Goal: Task Accomplishment & Management: Manage account settings

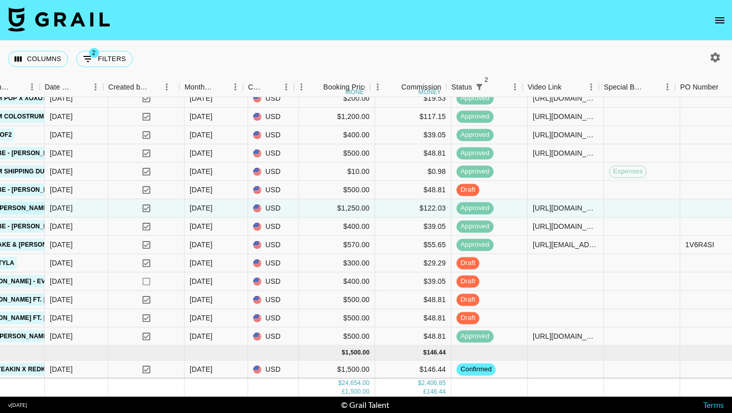
scroll to position [732, 520]
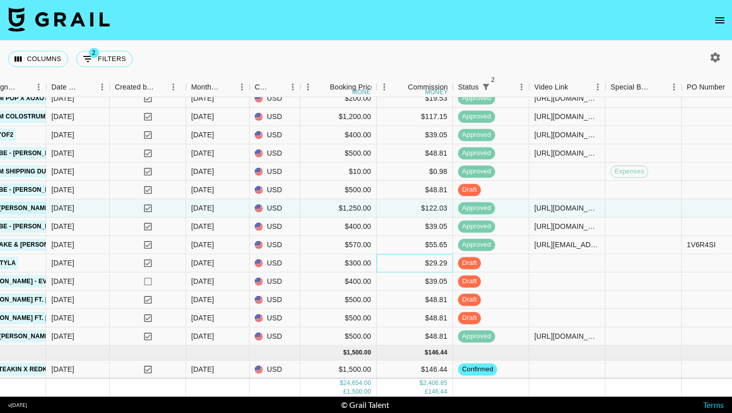
click at [382, 264] on div "$29.29" at bounding box center [415, 263] width 76 height 18
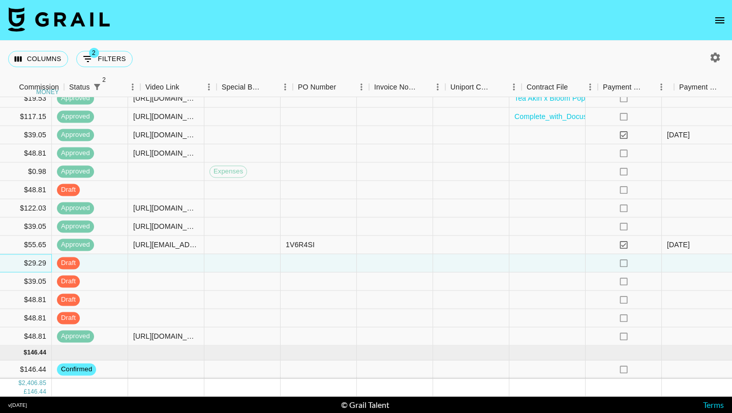
scroll to position [732, 878]
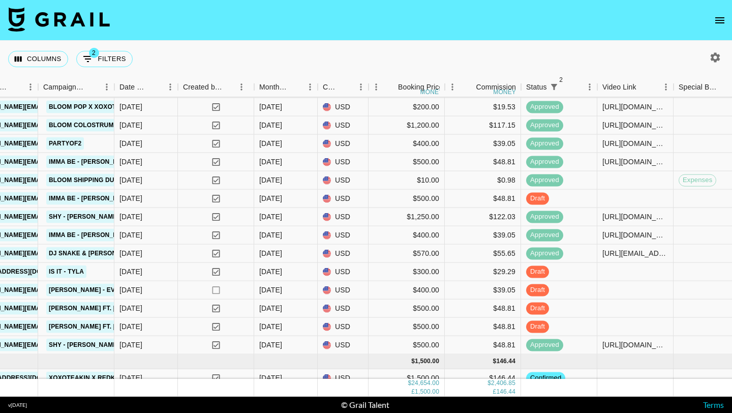
scroll to position [732, 452]
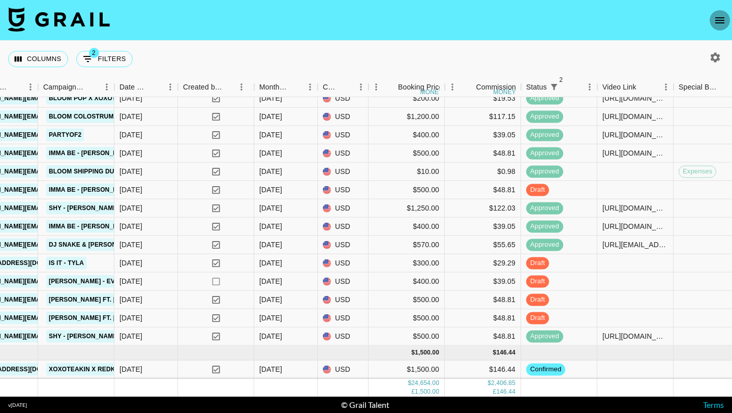
click at [720, 25] on icon "open drawer" at bounding box center [719, 20] width 12 height 12
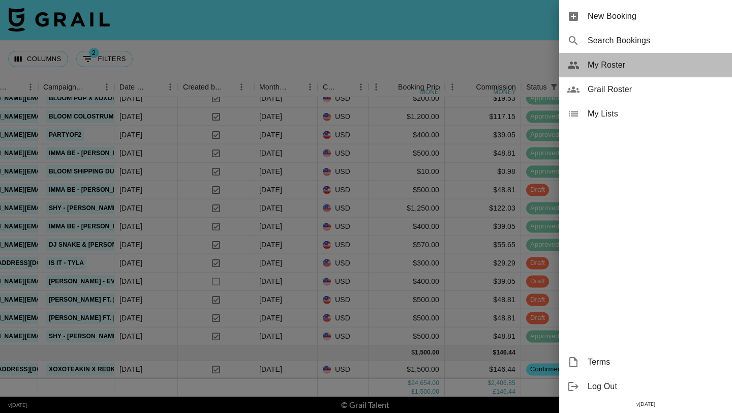
click at [621, 63] on span "My Roster" at bounding box center [655, 65] width 136 height 12
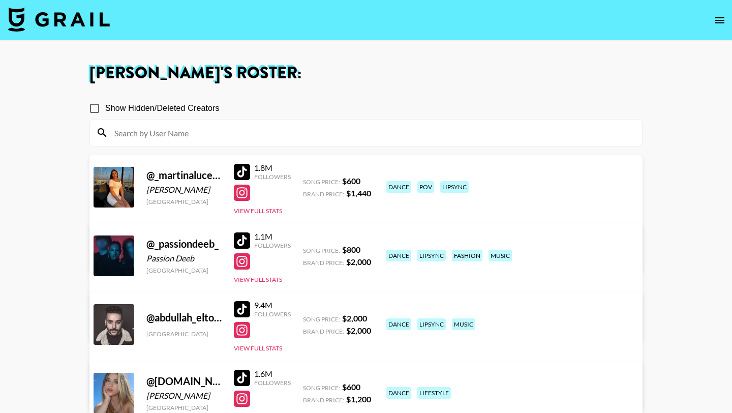
click at [324, 132] on input at bounding box center [371, 132] width 527 height 16
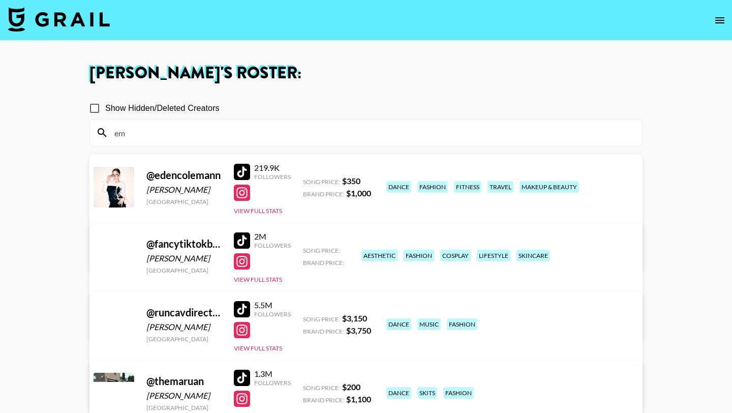
type input "e"
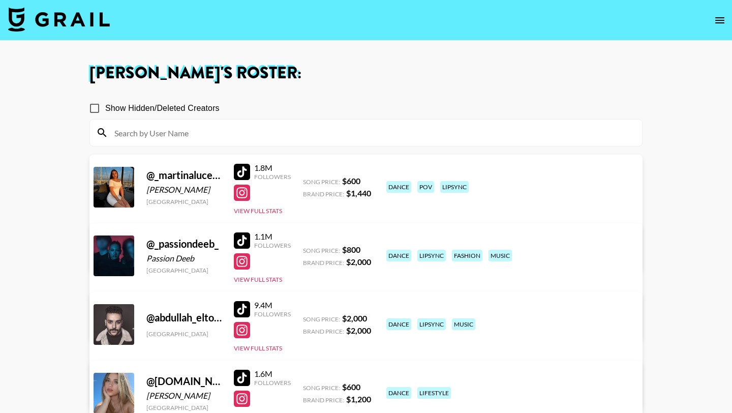
click at [270, 136] on input at bounding box center [371, 132] width 527 height 16
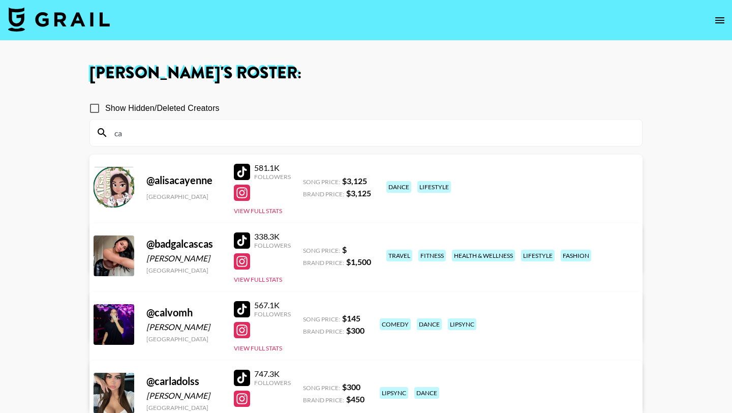
type input "c"
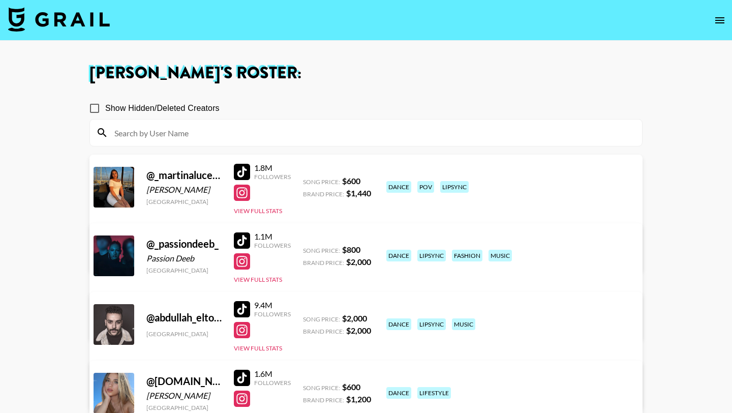
click at [213, 138] on input at bounding box center [371, 132] width 527 height 16
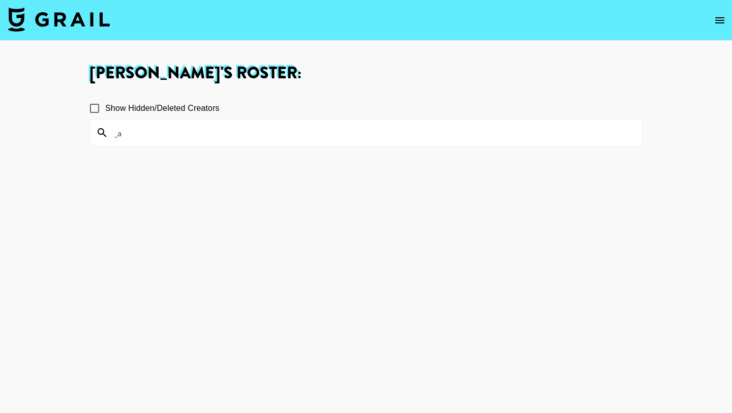
type input "_"
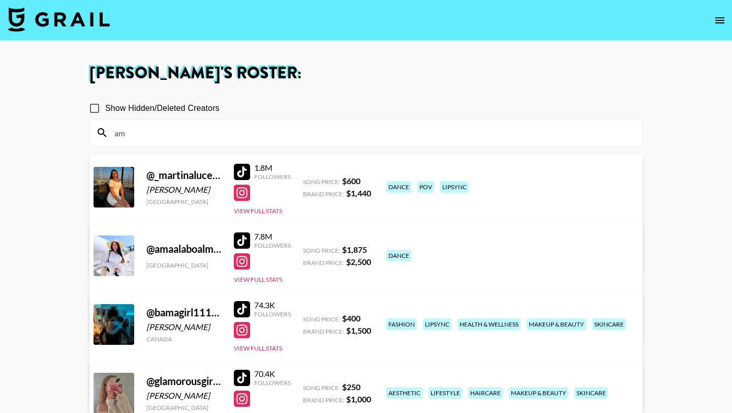
type input "a"
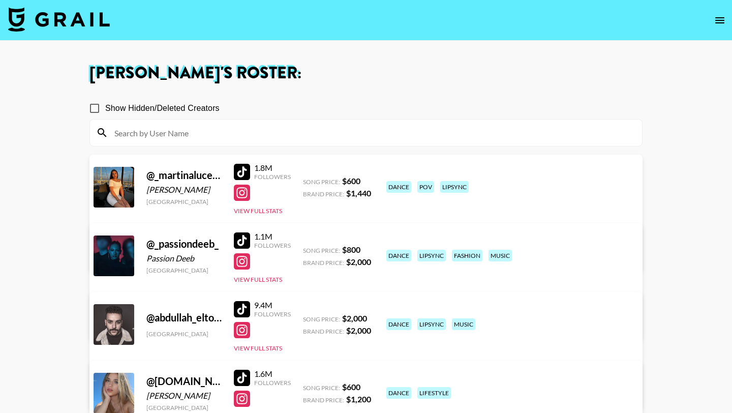
click at [316, 136] on input at bounding box center [371, 132] width 527 height 16
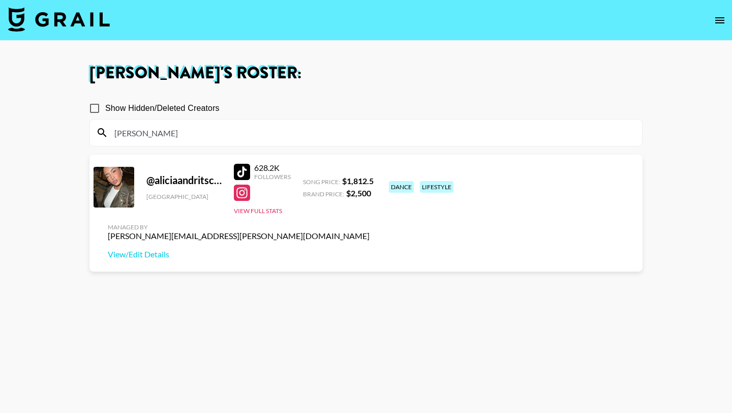
click at [241, 193] on div at bounding box center [242, 192] width 16 height 16
click at [170, 136] on input "alic" at bounding box center [371, 132] width 527 height 16
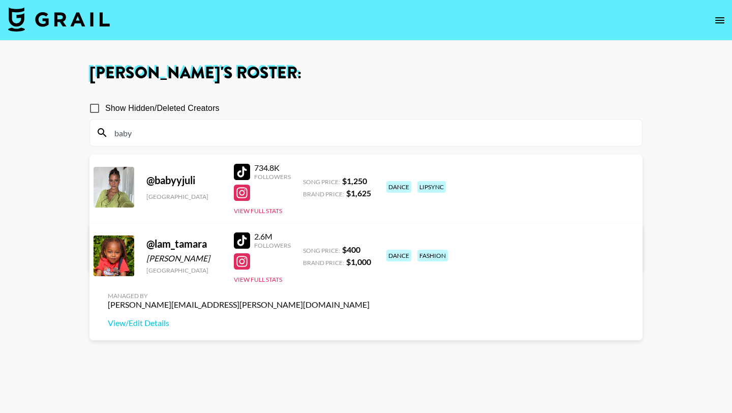
click at [369, 249] on link "View/Edit Details" at bounding box center [239, 254] width 262 height 10
click at [180, 132] on input "baby" at bounding box center [371, 132] width 527 height 16
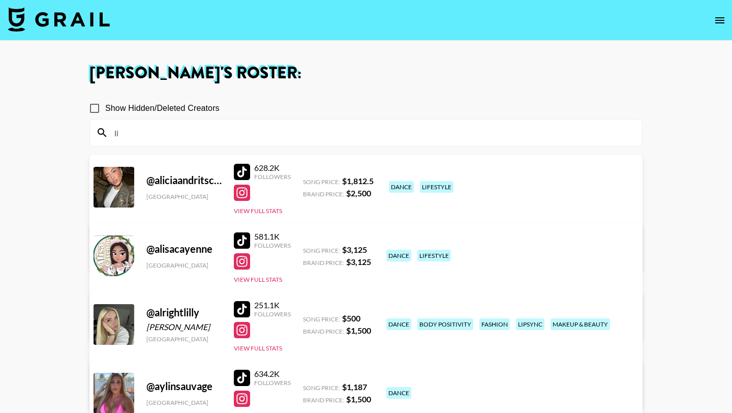
type input "l"
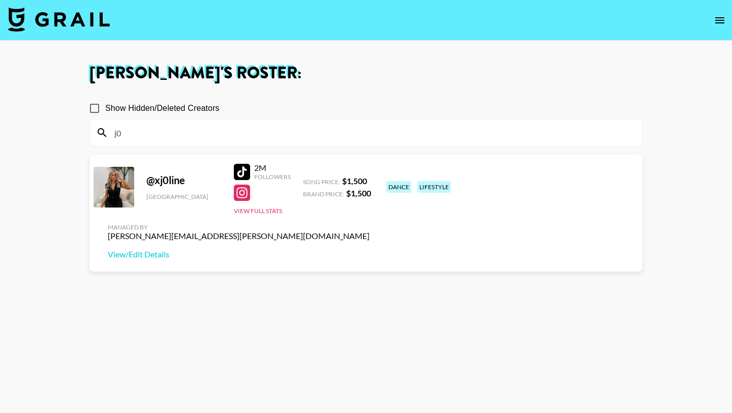
type input "j"
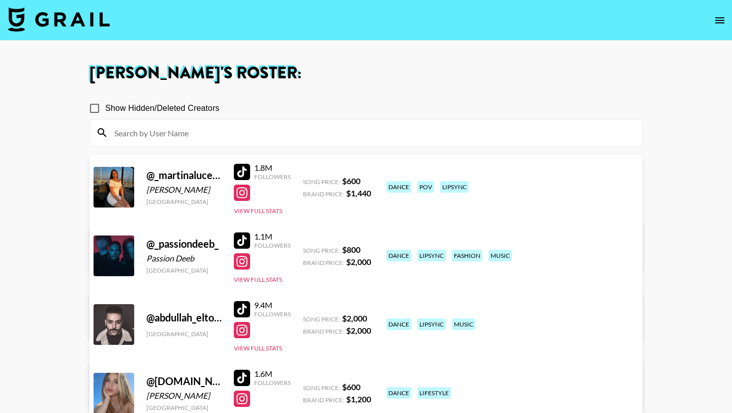
click at [82, 24] on img at bounding box center [59, 19] width 102 height 24
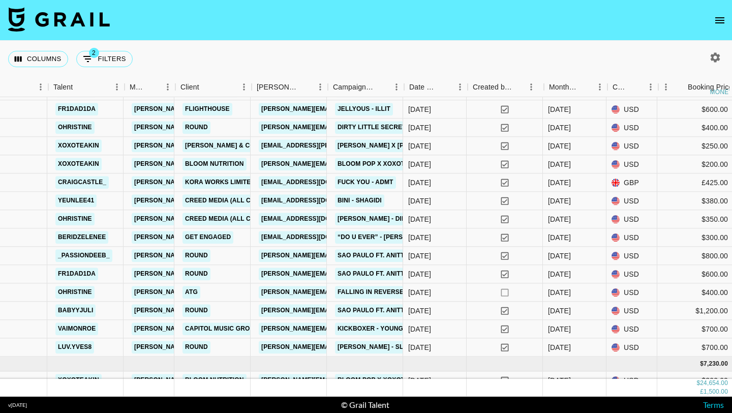
scroll to position [450, 150]
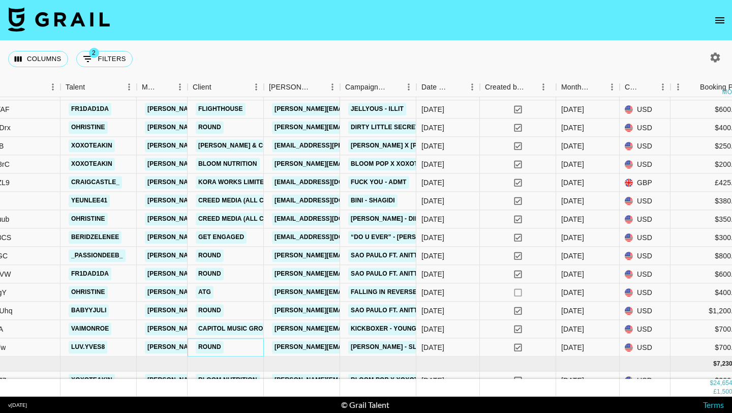
click at [246, 350] on div "Round" at bounding box center [225, 347] width 76 height 18
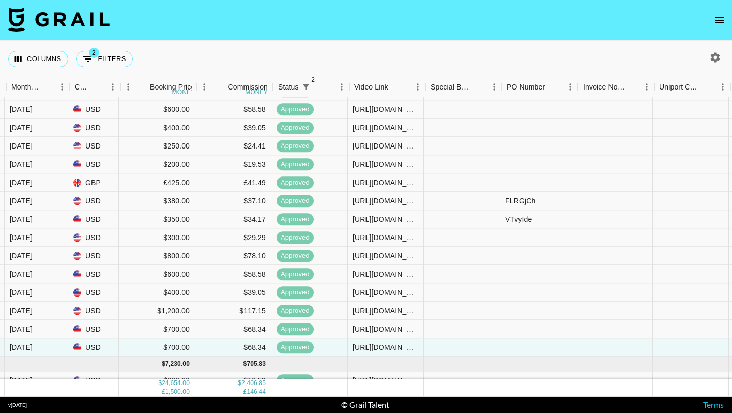
scroll to position [450, 700]
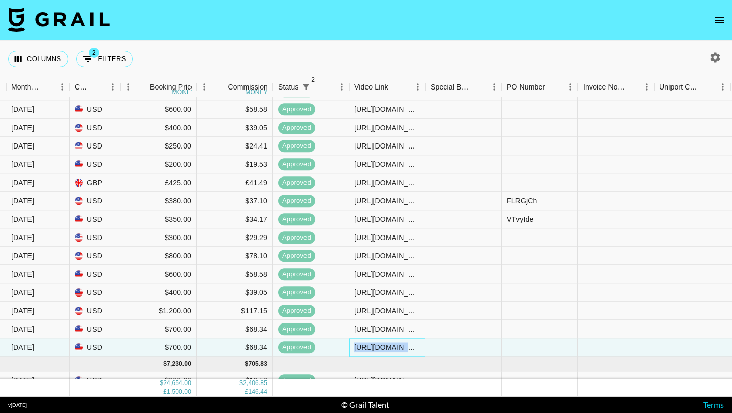
drag, startPoint x: 354, startPoint y: 347, endPoint x: 484, endPoint y: 350, distance: 130.6
click at [484, 350] on div "recQePLLosyiOPlFw luv.yves8 joe.chiarelli@grail-talent.com Round jackie@thisisr…" at bounding box center [188, 347] width 1776 height 18
click at [383, 345] on div "https://www.instagram.com/reel/DL2qLGRs2HH/?igsh=MXAzdXMyZWp6Y2F1bw%3D%3D" at bounding box center [387, 347] width 66 height 10
drag, startPoint x: 354, startPoint y: 347, endPoint x: 474, endPoint y: 350, distance: 119.4
click at [474, 350] on div "recQePLLosyiOPlFw luv.yves8 joe.chiarelli@grail-talent.com Round jackie@thisisr…" at bounding box center [188, 347] width 1776 height 18
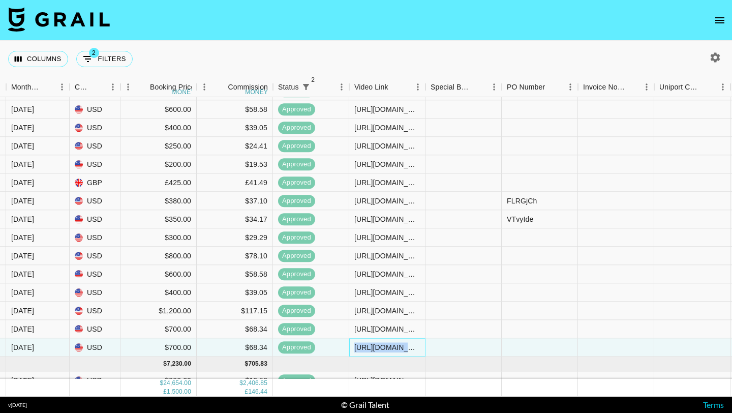
copy div "https://www.instagram.com/reel/DL2qLGRs2HH/?igsh=MXAzdXMyZWp6Y2F1bw%3D%3D"
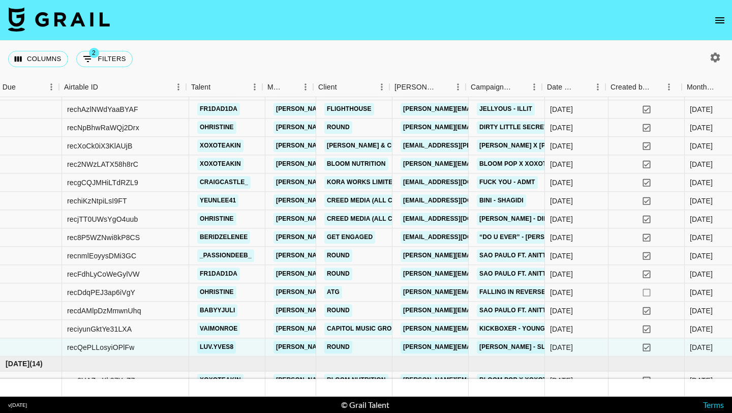
scroll to position [450, 26]
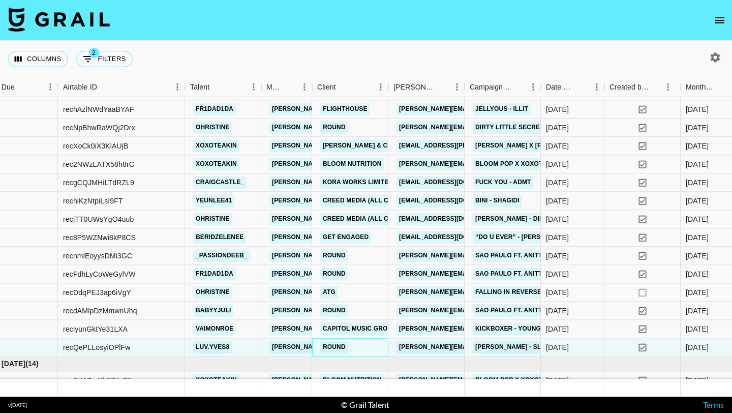
click at [373, 346] on div "Round" at bounding box center [350, 347] width 76 height 18
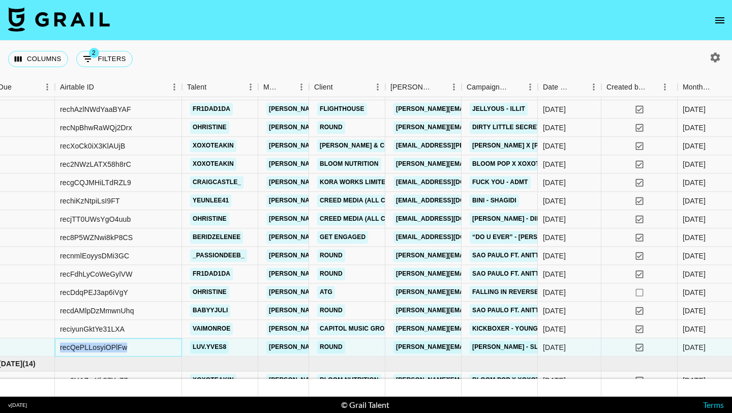
drag, startPoint x: 130, startPoint y: 348, endPoint x: 49, endPoint y: 349, distance: 80.3
click at [175, 54] on div "Columns 2 Filters + Booking" at bounding box center [366, 59] width 732 height 37
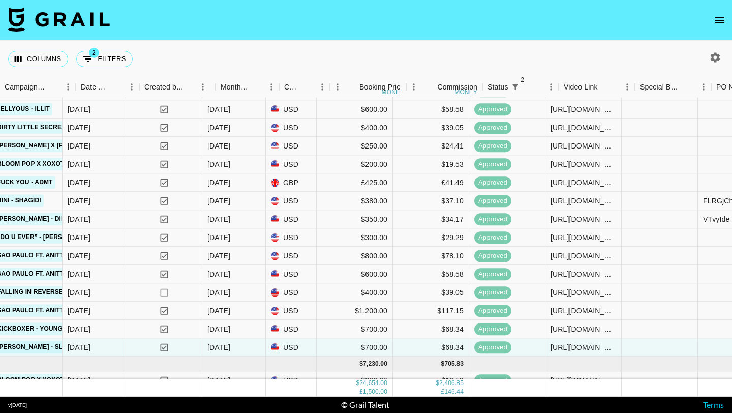
scroll to position [450, 512]
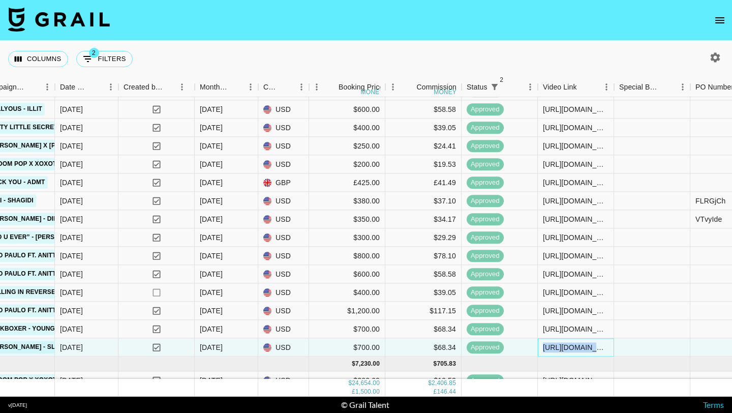
drag, startPoint x: 543, startPoint y: 348, endPoint x: 650, endPoint y: 350, distance: 106.7
click at [650, 350] on div "recQePLLosyiOPlFw luv.yves8 joe.chiarelli@grail-talent.com Round jackie@thisisr…" at bounding box center [376, 347] width 1776 height 18
copy div "https://www.instagram.com/reel/DL2qLGRs2HH/?igsh=MXAzdXMyZWp6Y2F1bw%3D%3D"
click at [713, 21] on icon "open drawer" at bounding box center [719, 20] width 12 height 12
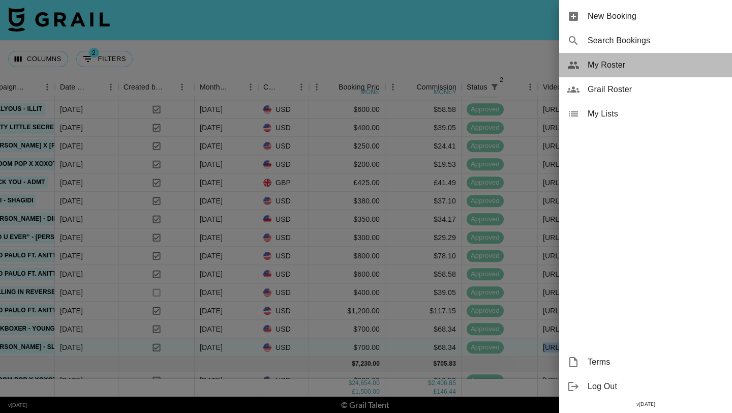
click at [607, 68] on span "My Roster" at bounding box center [655, 65] width 136 height 12
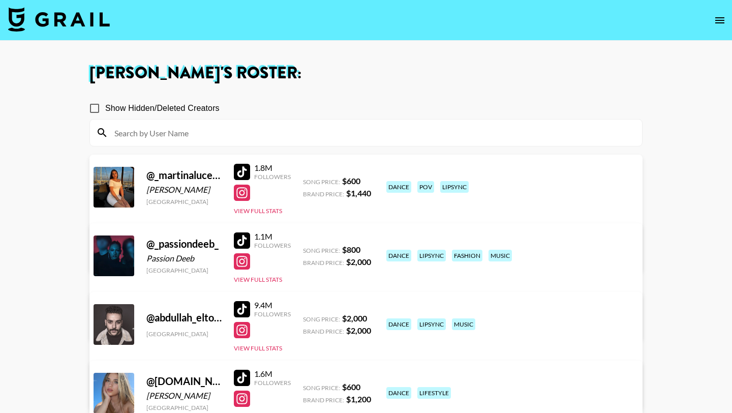
click at [347, 130] on input at bounding box center [371, 132] width 527 height 16
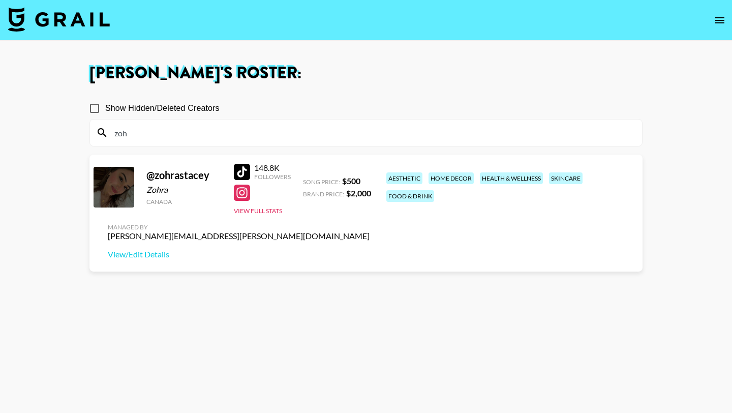
click at [240, 189] on div at bounding box center [242, 192] width 16 height 16
click at [369, 249] on link "View/Edit Details" at bounding box center [239, 254] width 262 height 10
click at [144, 131] on input "zoh" at bounding box center [371, 132] width 527 height 16
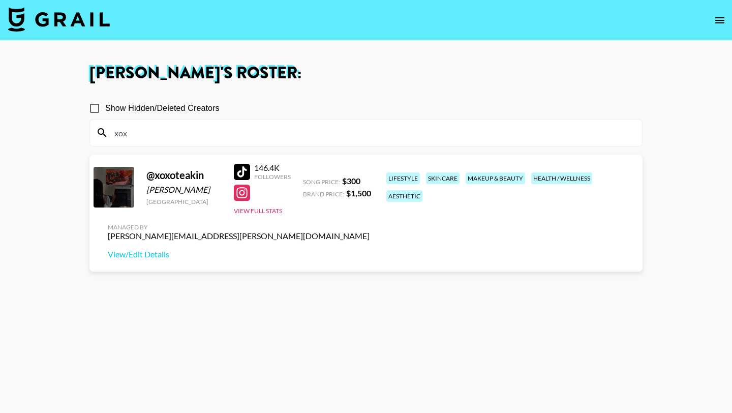
type input "xox"
click at [242, 194] on div at bounding box center [242, 192] width 16 height 16
click at [211, 135] on input "xox" at bounding box center [371, 132] width 527 height 16
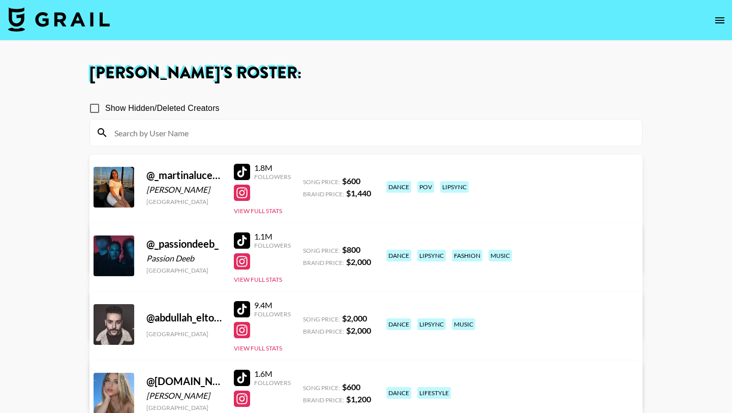
click at [222, 135] on input at bounding box center [371, 132] width 527 height 16
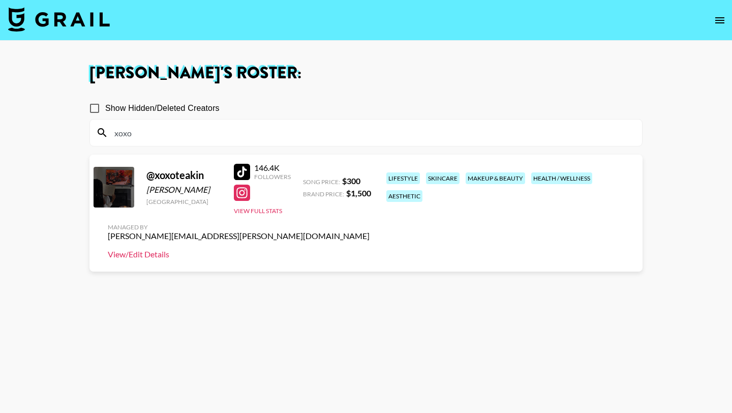
type input "xoxo"
click at [369, 249] on link "View/Edit Details" at bounding box center [239, 254] width 262 height 10
click at [207, 130] on input "xoxo" at bounding box center [371, 132] width 527 height 16
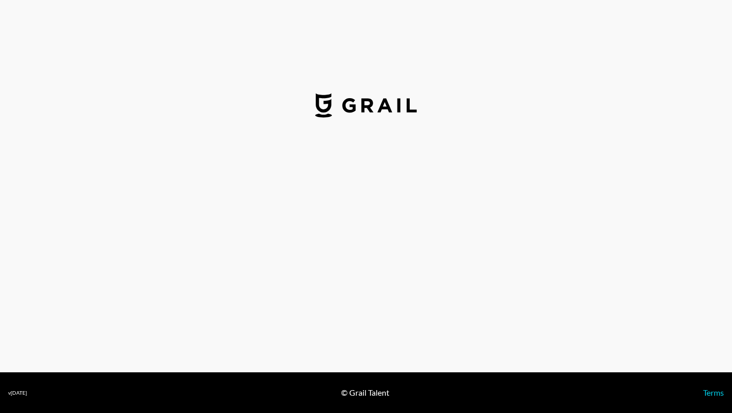
select select "USD"
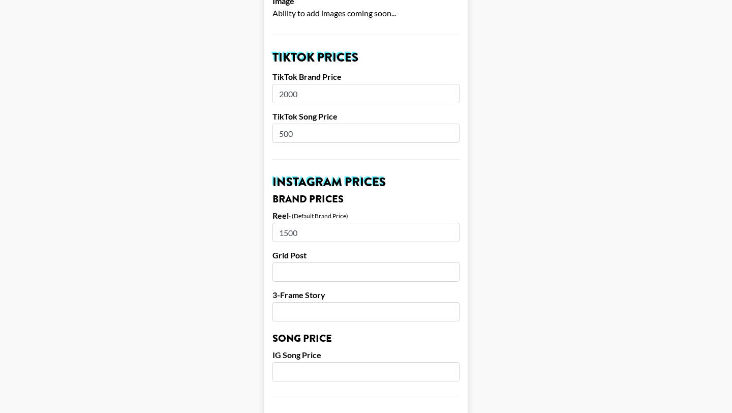
scroll to position [339, 0]
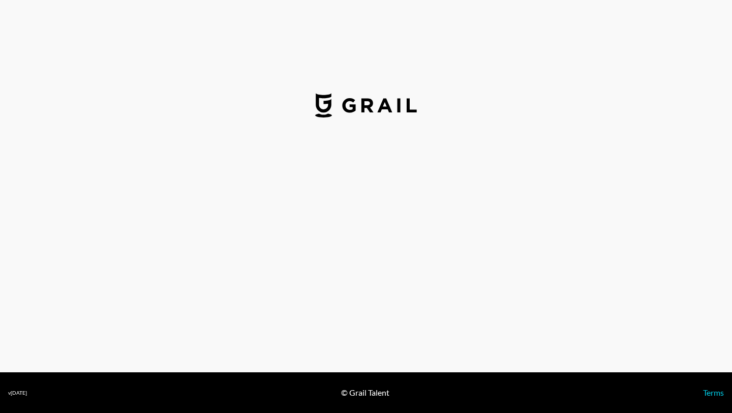
select select "USD"
